Goal: Information Seeking & Learning: Find specific fact

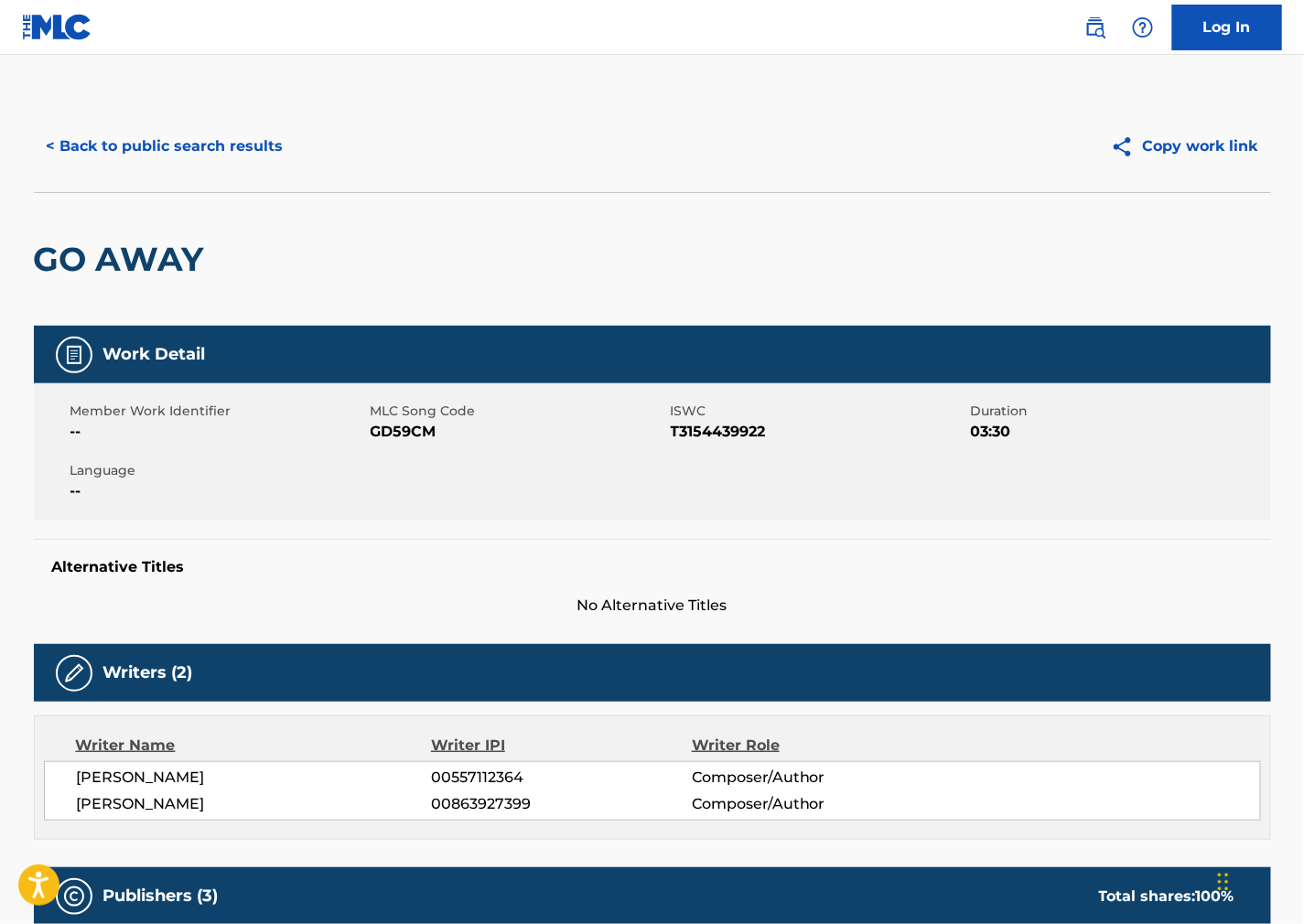
click at [193, 148] on button "< Back to public search results" at bounding box center [165, 146] width 263 height 46
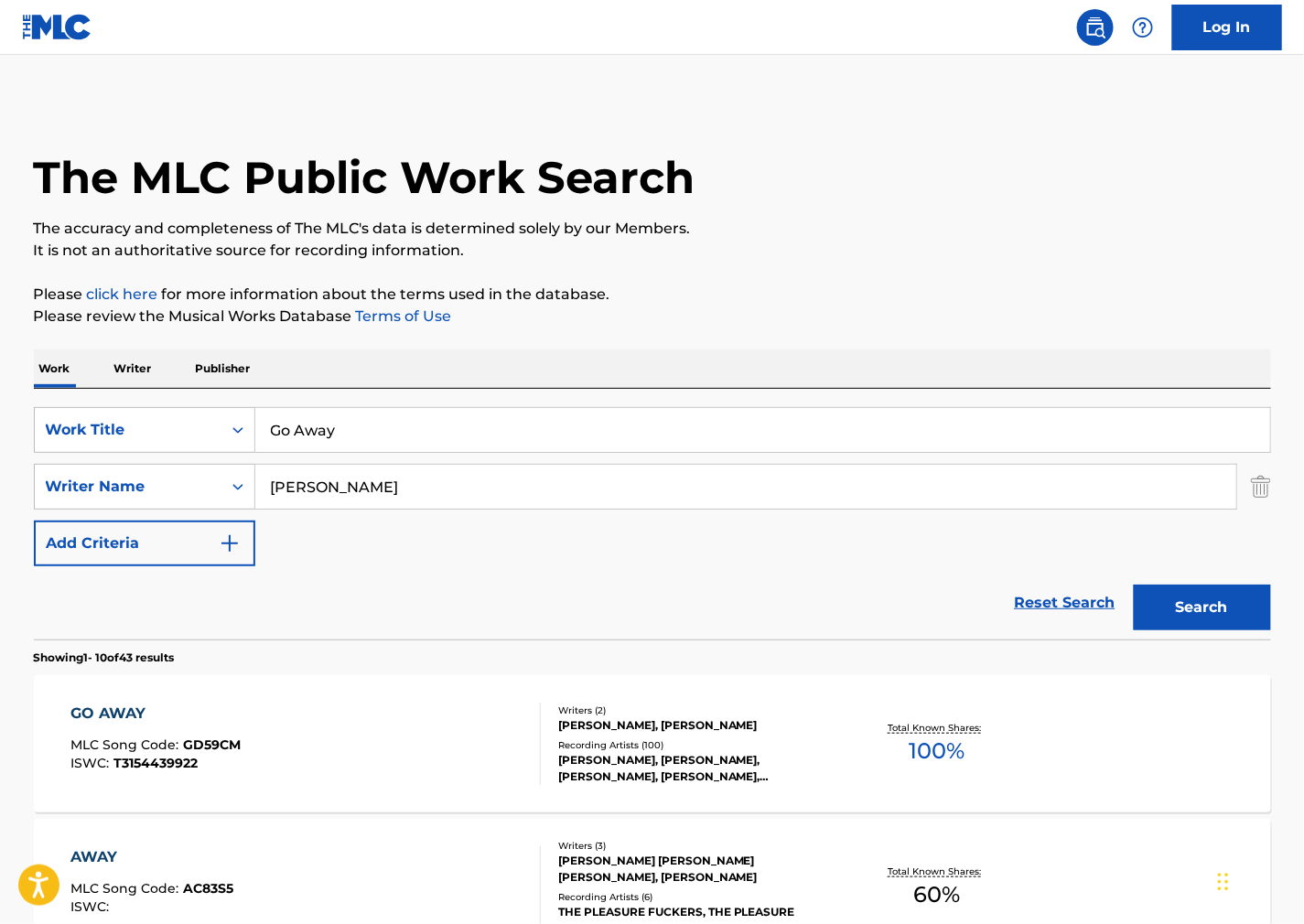
drag, startPoint x: 409, startPoint y: 426, endPoint x: 46, endPoint y: 395, distance: 364.3
click at [47, 396] on div "SearchWithCriteria0579fdf0-b029-42c4-b3f8-a4b949c73a97 Work Title Go Away Searc…" at bounding box center [652, 513] width 1237 height 251
paste input "Salmo 23"
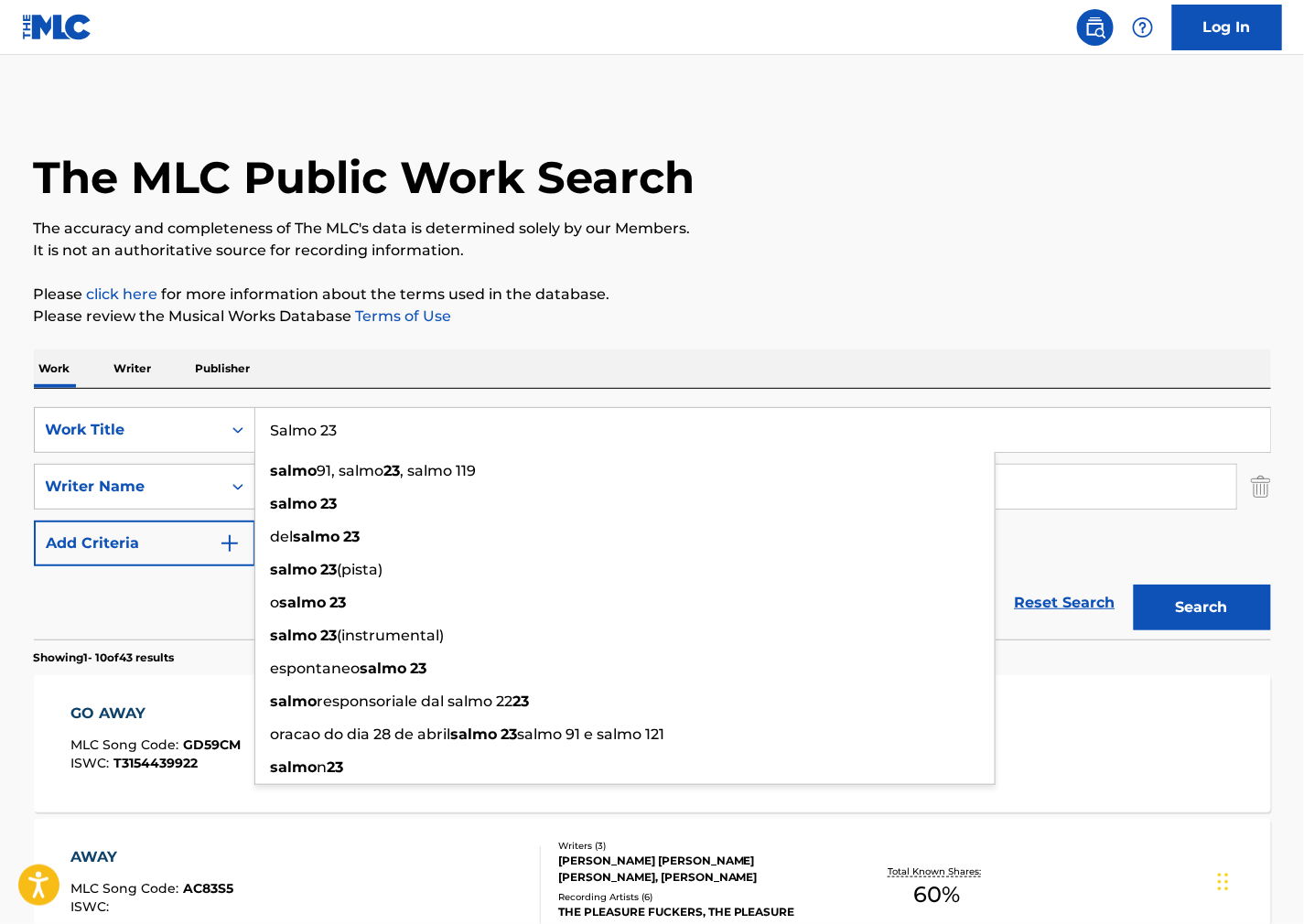
type input "Salmo 23"
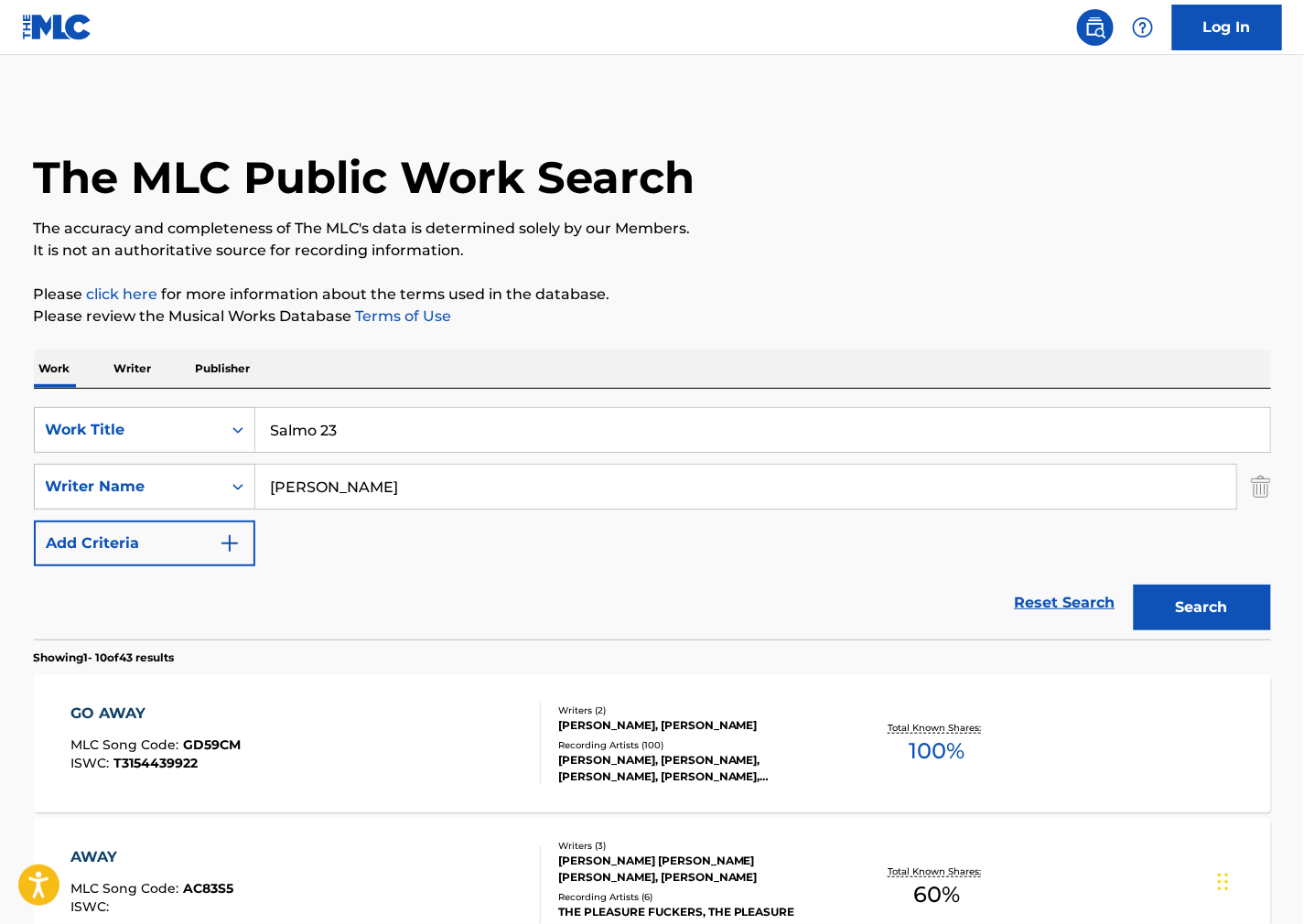
click at [843, 286] on p "Please click here for more information about the terms used in the database." at bounding box center [652, 295] width 1237 height 22
drag, startPoint x: 203, startPoint y: 507, endPoint x: 985, endPoint y: 515, distance: 782.0
click at [106, 501] on div "SearchWithCriteria2ef12c63-1a6e-4fff-ae66-922d02061121 Writer Name [PERSON_NAME]" at bounding box center [652, 486] width 1237 height 46
paste input "[PERSON_NAME]"
click at [1213, 624] on button "Search" at bounding box center [1202, 607] width 137 height 46
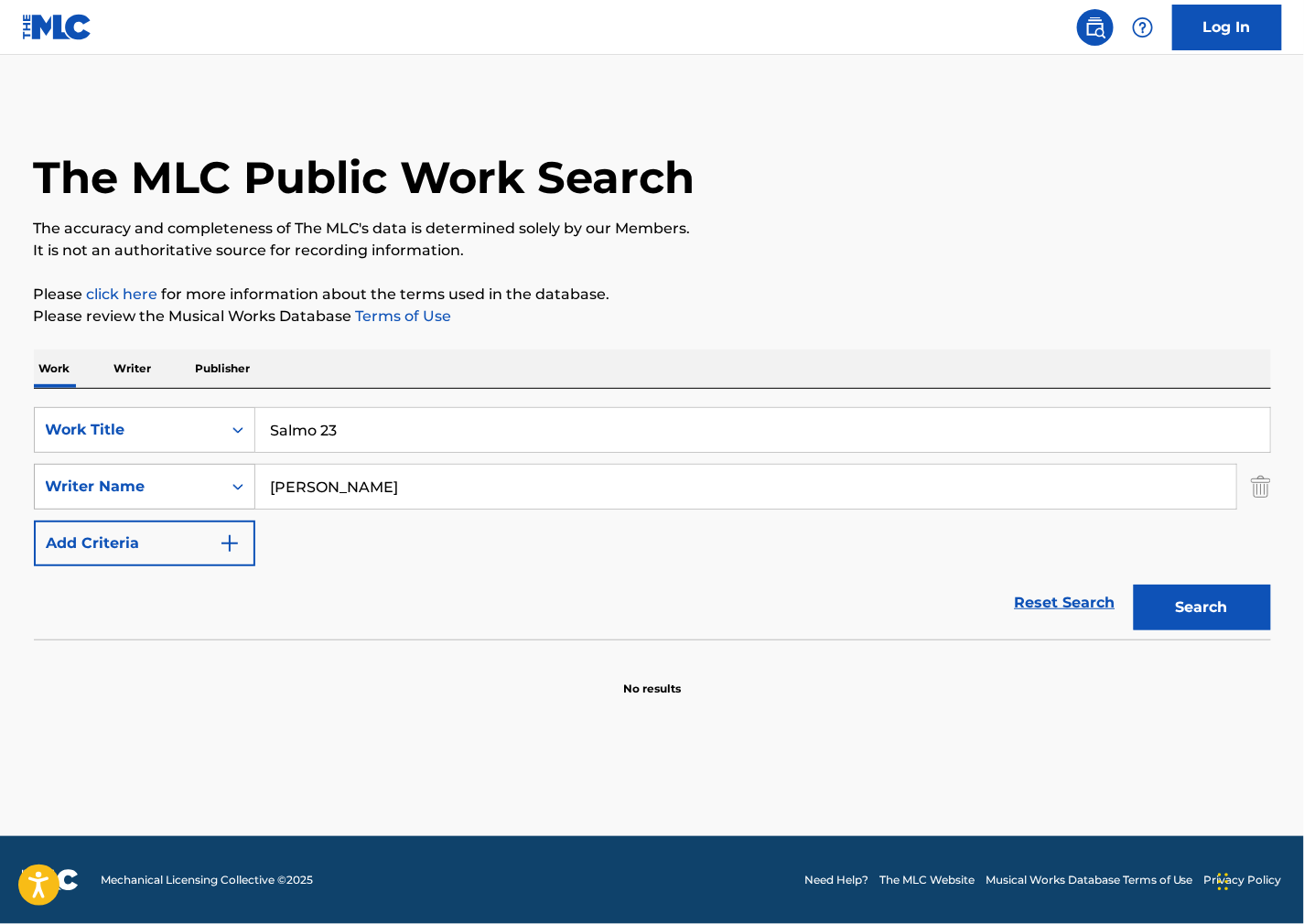
drag, startPoint x: 322, startPoint y: 485, endPoint x: 126, endPoint y: 472, distance: 196.4
click at [127, 472] on div "SearchWithCriteria2ef12c63-1a6e-4fff-ae66-922d02061121 Writer Name [PERSON_NAME]" at bounding box center [652, 486] width 1237 height 46
click at [276, 485] on input "Tuchez" at bounding box center [745, 486] width 981 height 44
type input "Tuchez"
click at [1134, 585] on button "Search" at bounding box center [1202, 607] width 137 height 46
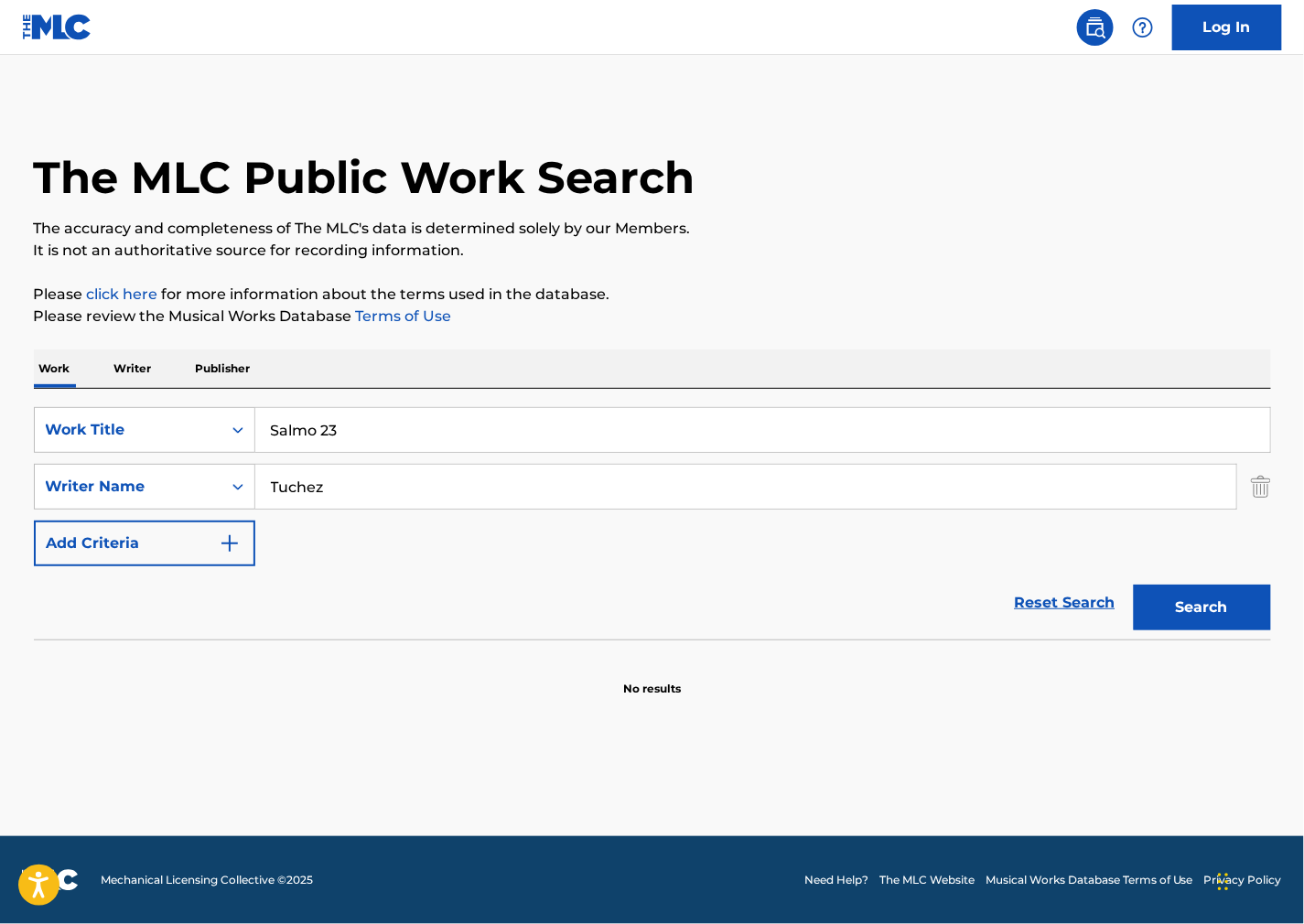
click at [562, 489] on input "Tuchez" at bounding box center [745, 486] width 981 height 44
click at [1134, 585] on button "Search" at bounding box center [1202, 607] width 137 height 46
click at [190, 427] on div "Work Title" at bounding box center [128, 430] width 165 height 22
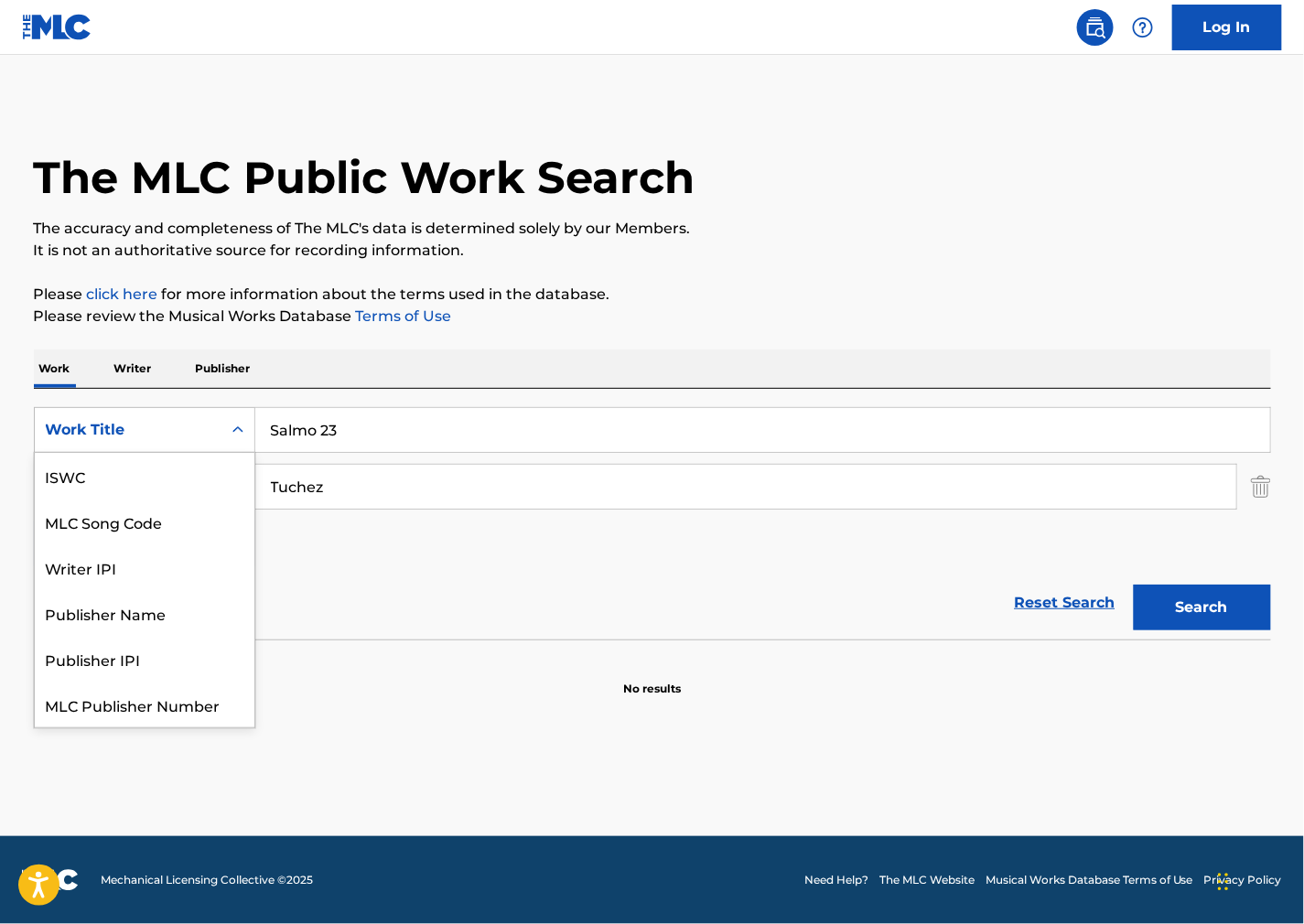
scroll to position [46, 0]
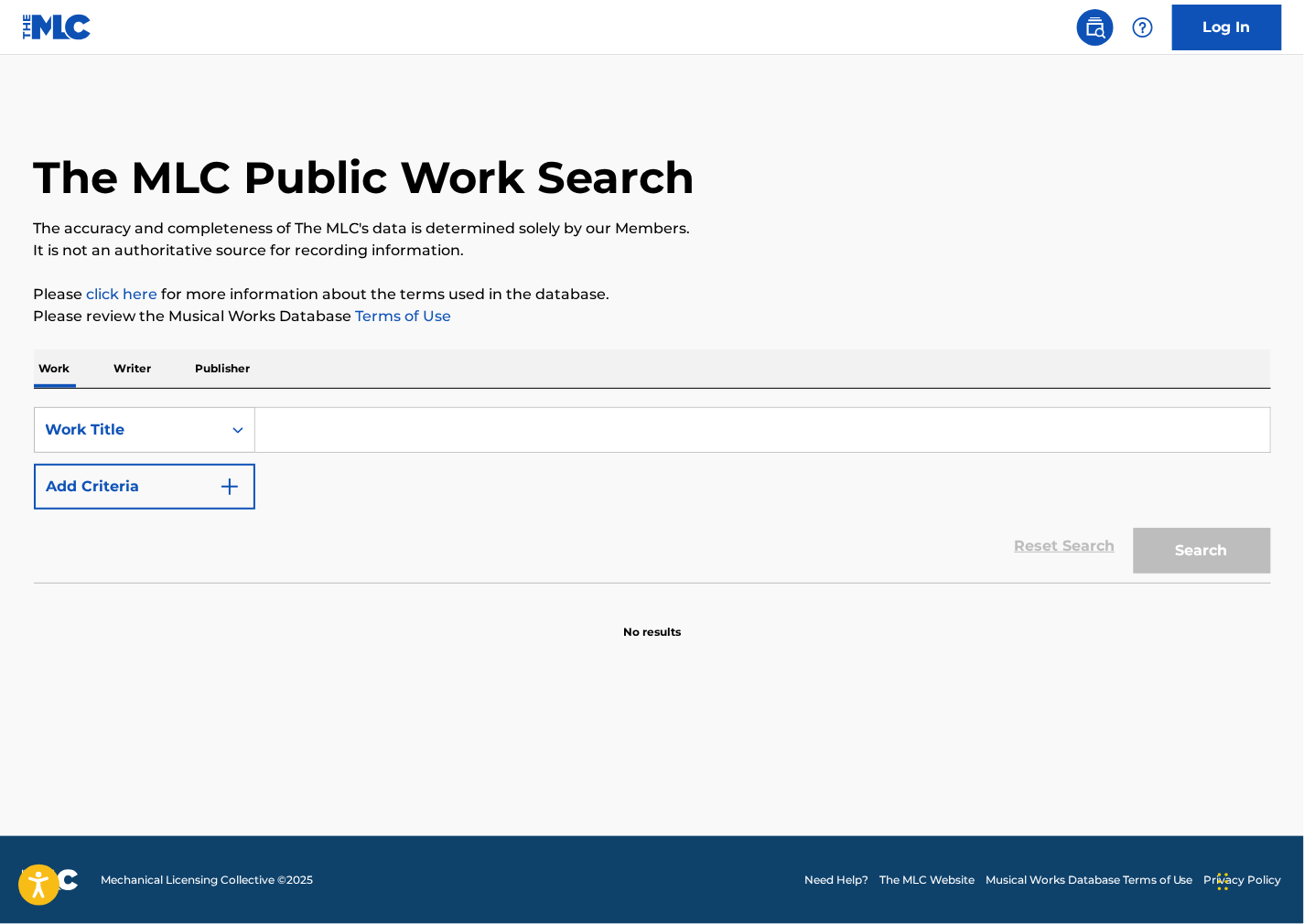
click at [278, 418] on input "Search Form" at bounding box center [762, 429] width 1014 height 44
paste input "Salmo 23"
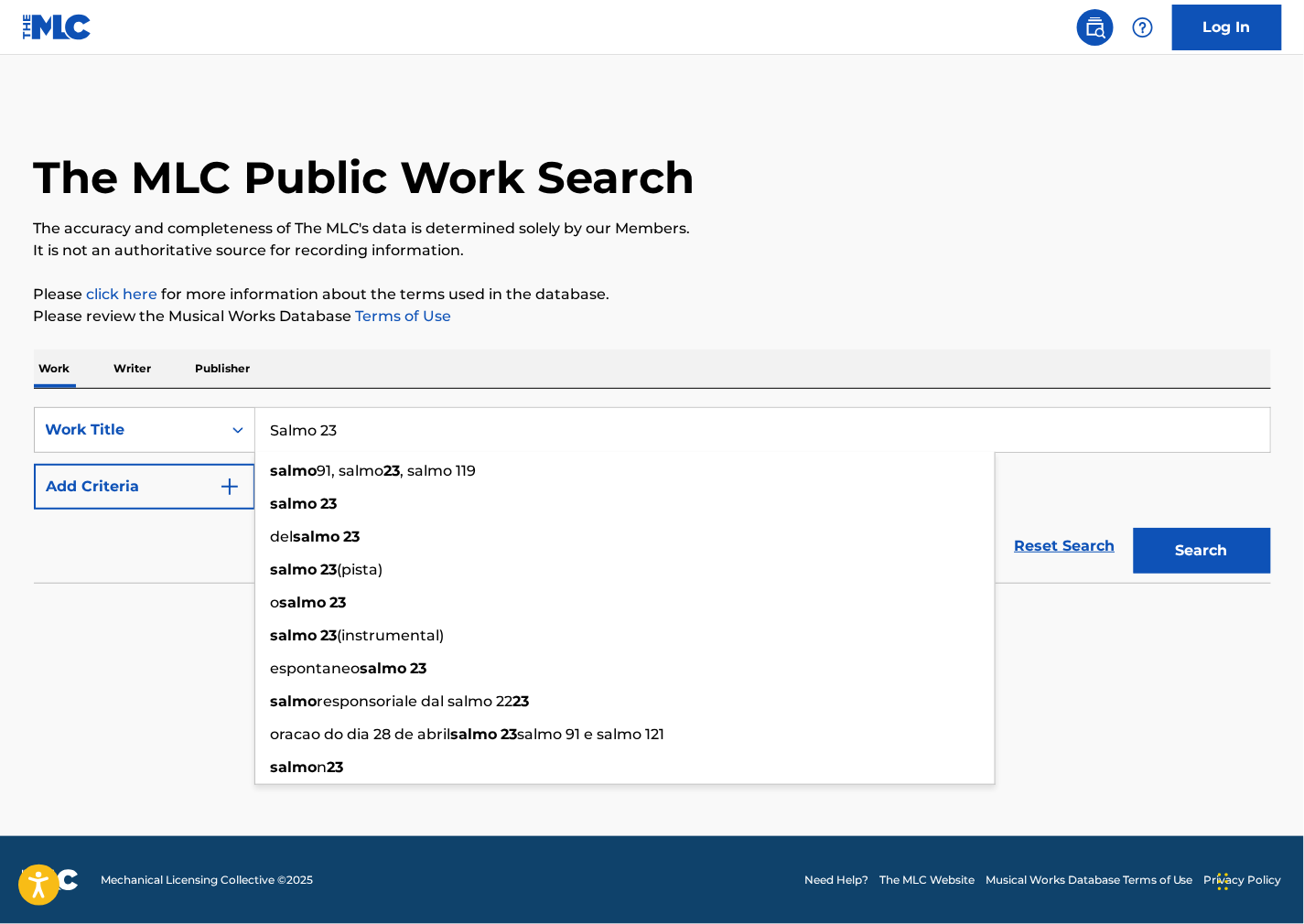
type input "Salmo 23"
click at [1200, 552] on button "Search" at bounding box center [1202, 550] width 137 height 46
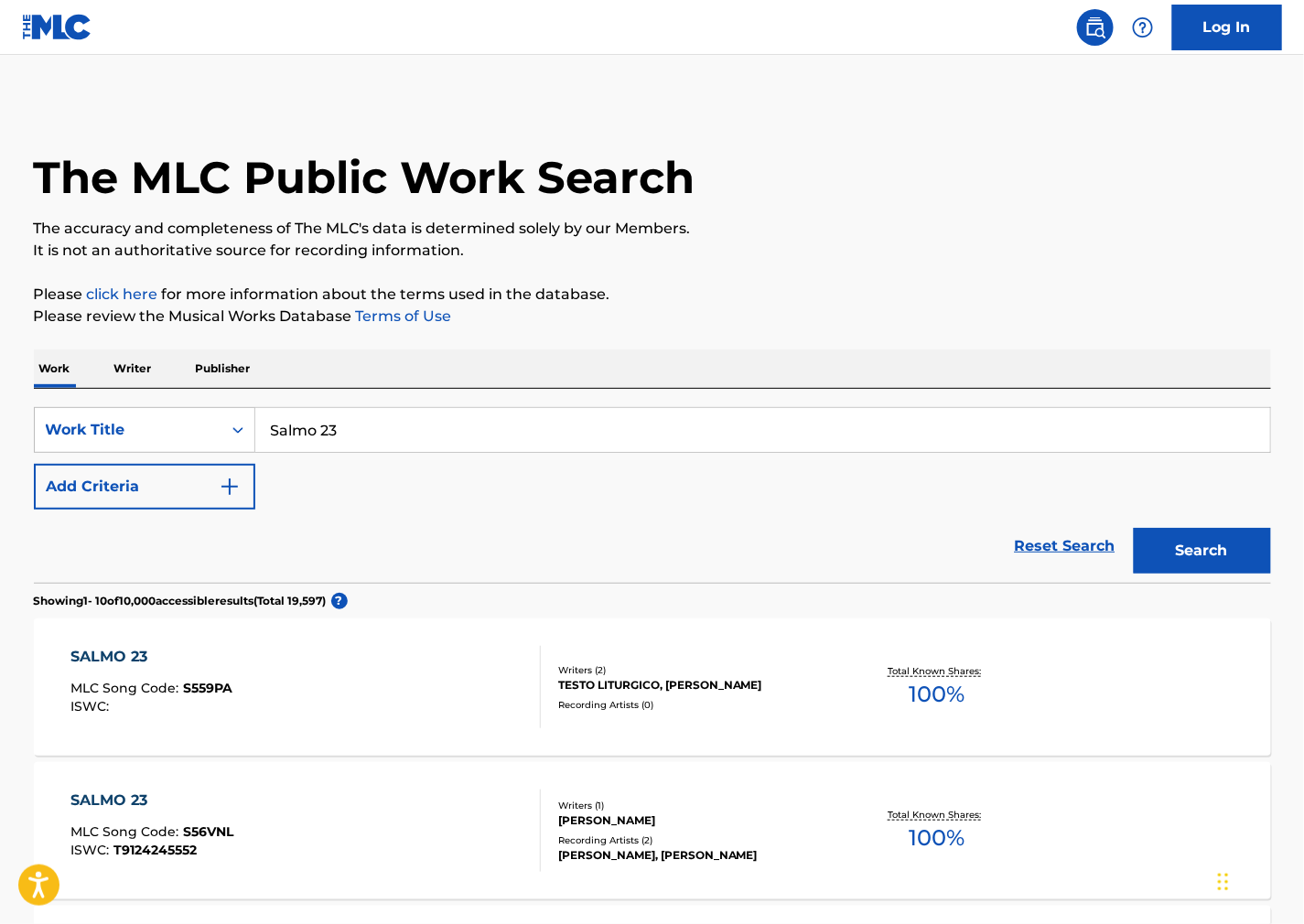
click at [267, 474] on div "SearchWithCriteriaf3abb177-e508-4ee6-84e8-f81bacb9932b Work Title Salmo 23 Add …" at bounding box center [652, 458] width 1237 height 102
click at [232, 500] on button "Add Criteria" at bounding box center [144, 486] width 222 height 46
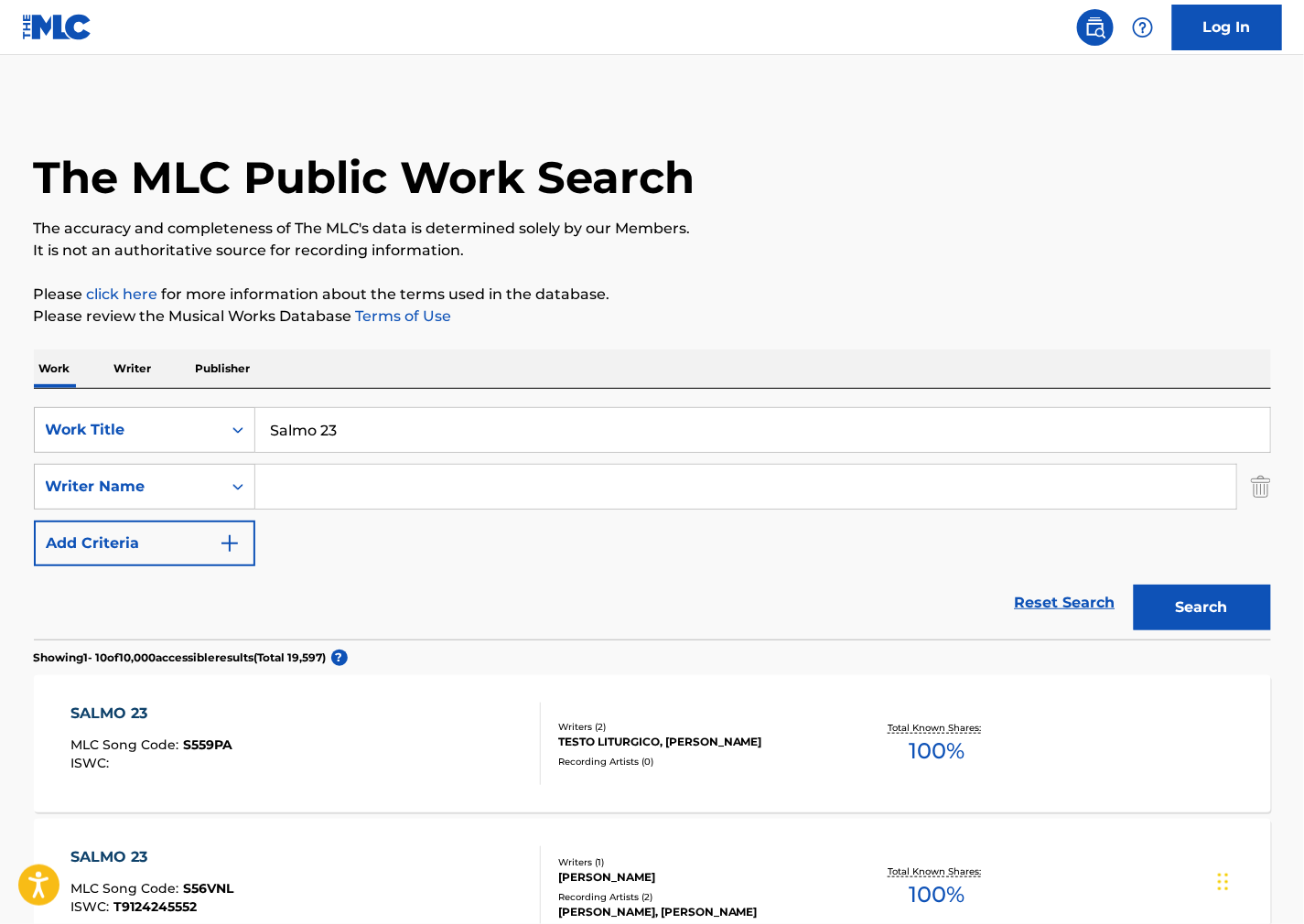
click at [367, 477] on input "Search Form" at bounding box center [745, 486] width 981 height 44
paste input "Tuchez"
click at [1208, 595] on button "Search" at bounding box center [1202, 607] width 137 height 46
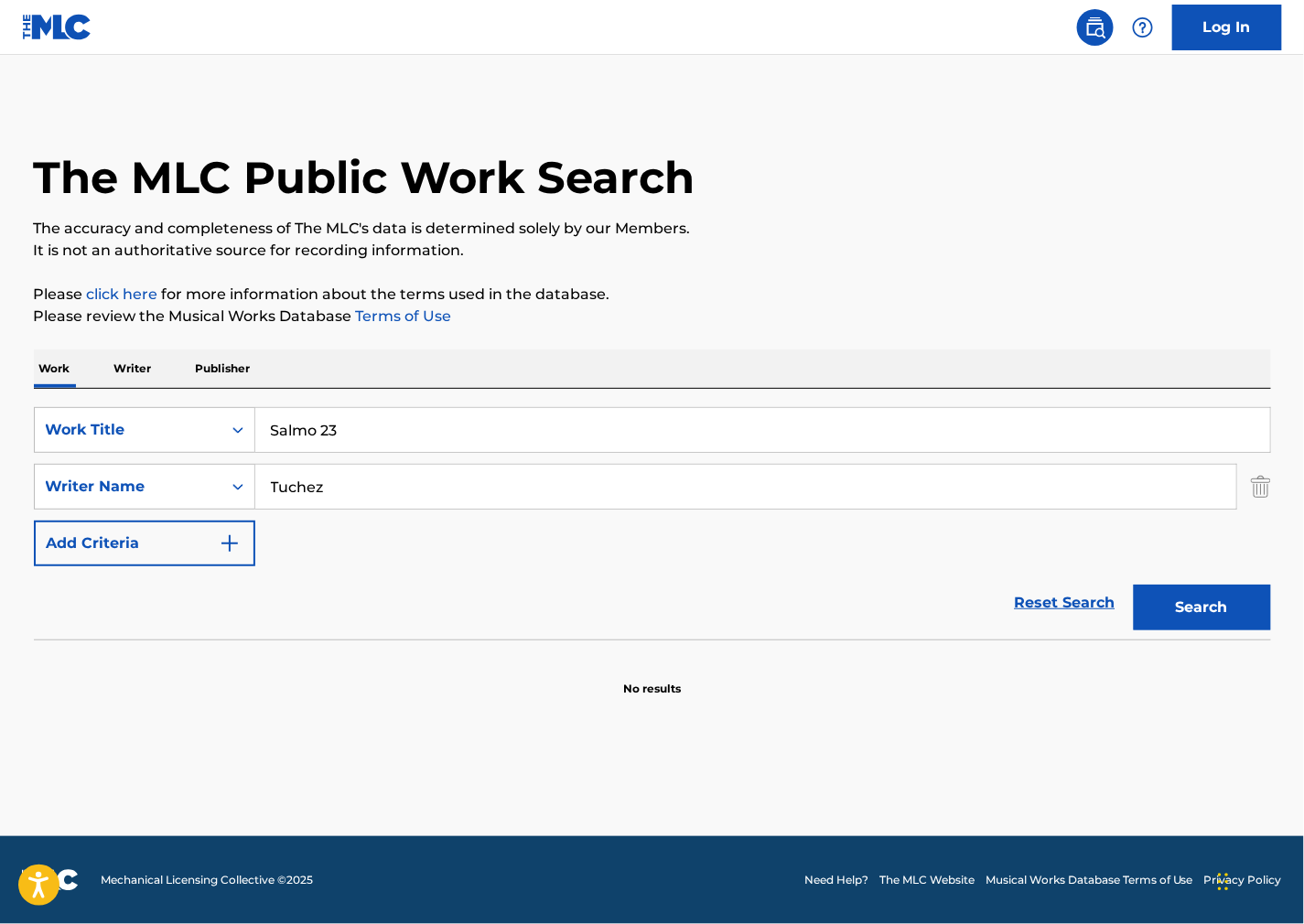
drag, startPoint x: 891, startPoint y: 248, endPoint x: 428, endPoint y: 2, distance: 524.3
click at [890, 248] on p "It is not an authoritative source for recording information." at bounding box center [652, 251] width 1237 height 22
drag, startPoint x: 359, startPoint y: 481, endPoint x: 1, endPoint y: 473, distance: 358.1
click at [34, 477] on div "SearchWithCriteria449b01f2-fdc5-4eee-ab99-925c2e56eedf Writer Name Tuchez" at bounding box center [652, 486] width 1237 height 46
paste input "Hauge"
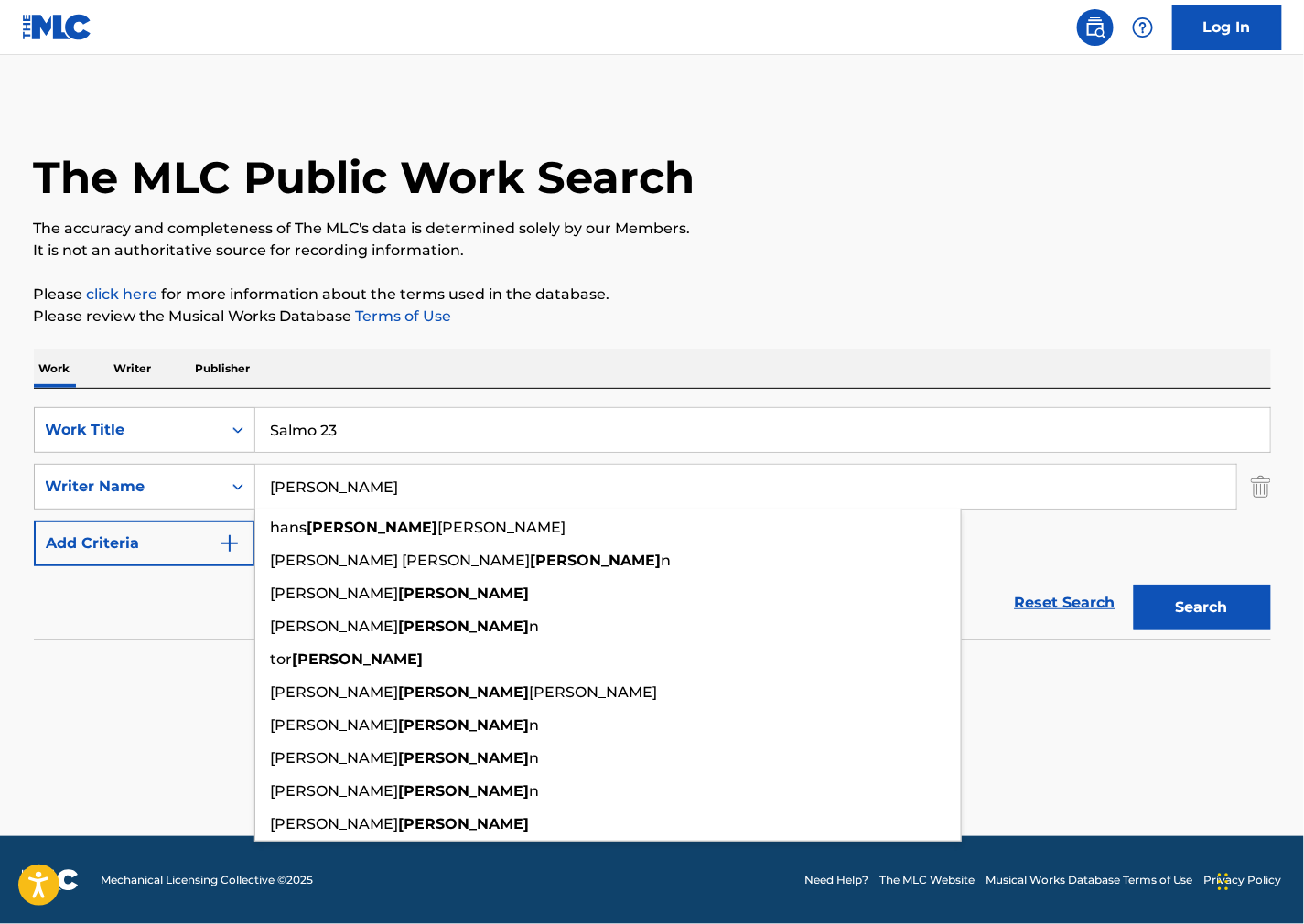
type input "Hauge"
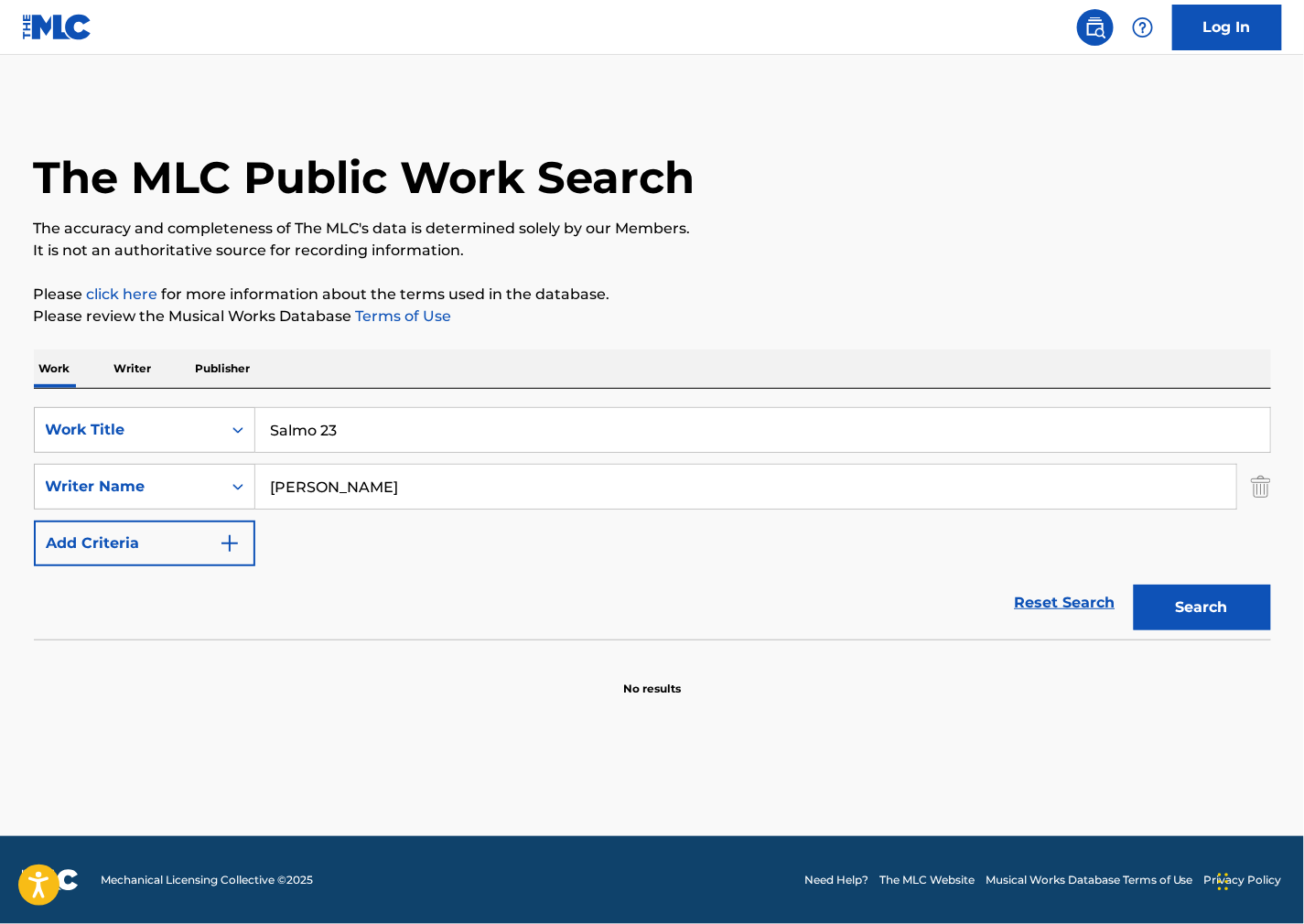
click at [890, 289] on p "Please click here for more information about the terms used in the database." at bounding box center [652, 295] width 1237 height 22
drag, startPoint x: 400, startPoint y: 414, endPoint x: 75, endPoint y: 469, distance: 329.6
click at [76, 469] on div "SearchWithCriteriaf3abb177-e508-4ee6-84e8-f81bacb9932b Work Title Salmo 23 Sear…" at bounding box center [652, 486] width 1237 height 159
paste input "Nice to Know You"
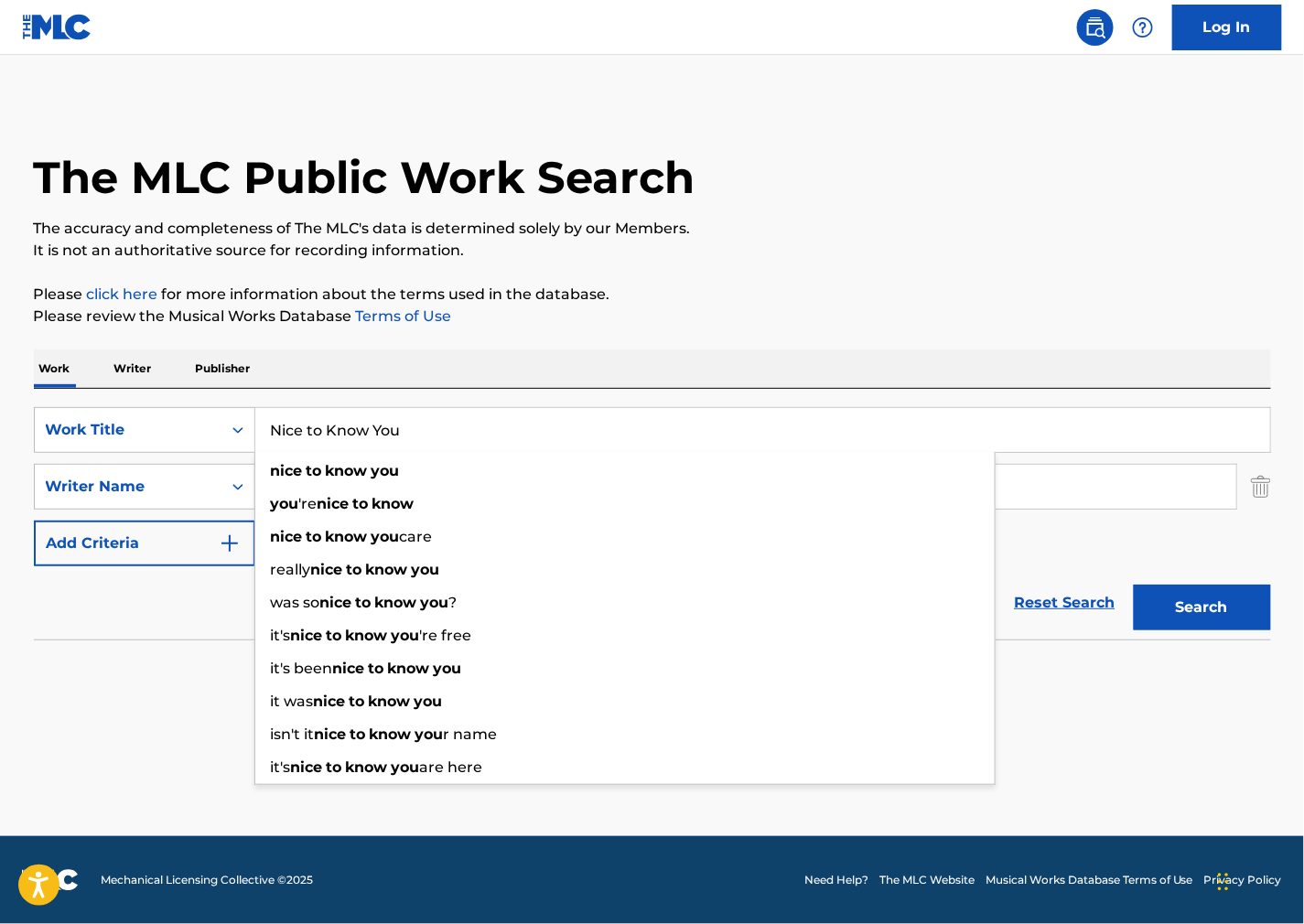
type input "Nice to Know You"
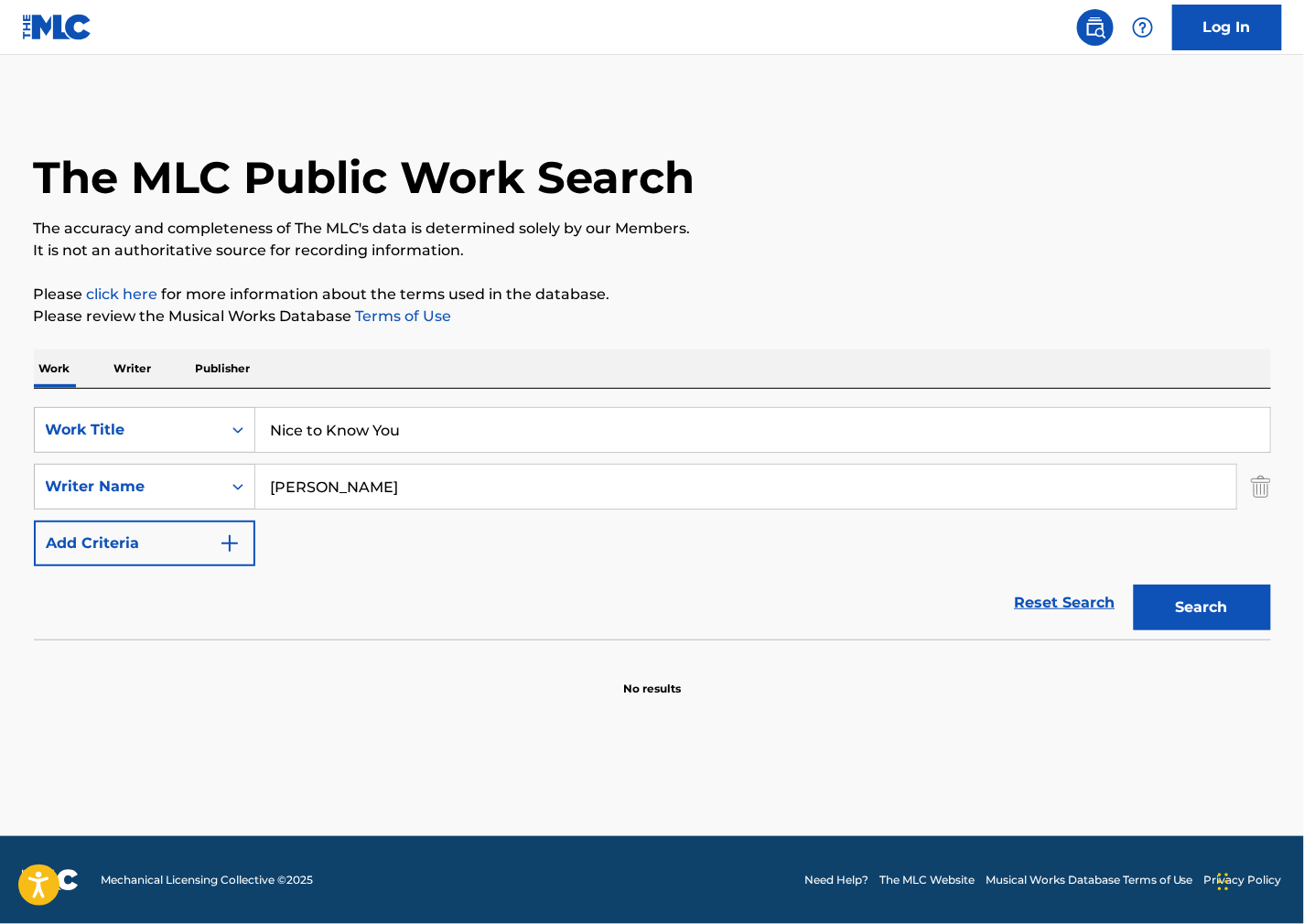
drag, startPoint x: 1247, startPoint y: 611, endPoint x: 1236, endPoint y: 609, distance: 11.2
click at [1246, 610] on button "Search" at bounding box center [1202, 607] width 137 height 46
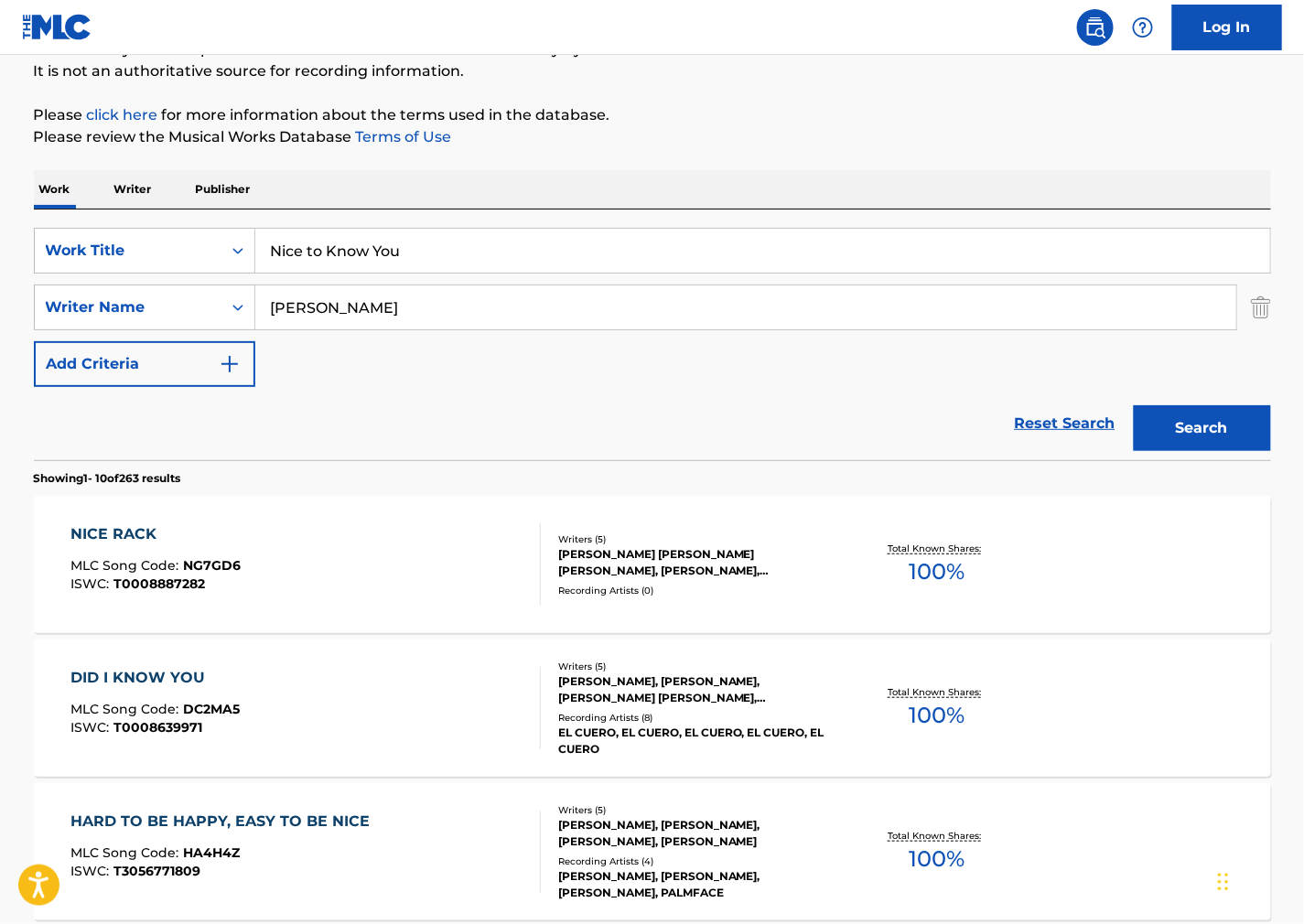
scroll to position [203, 0]
